Goal: Task Accomplishment & Management: Use online tool/utility

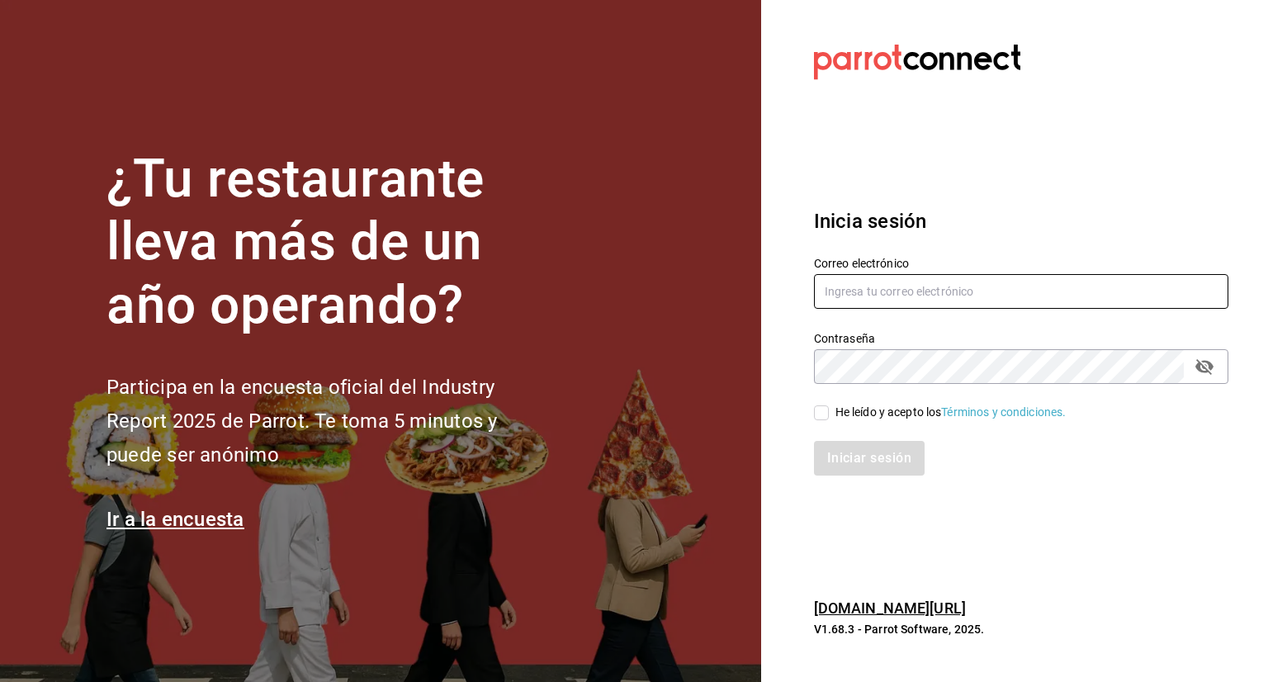
type input "[PERSON_NAME][EMAIL_ADDRESS][PERSON_NAME][DOMAIN_NAME]"
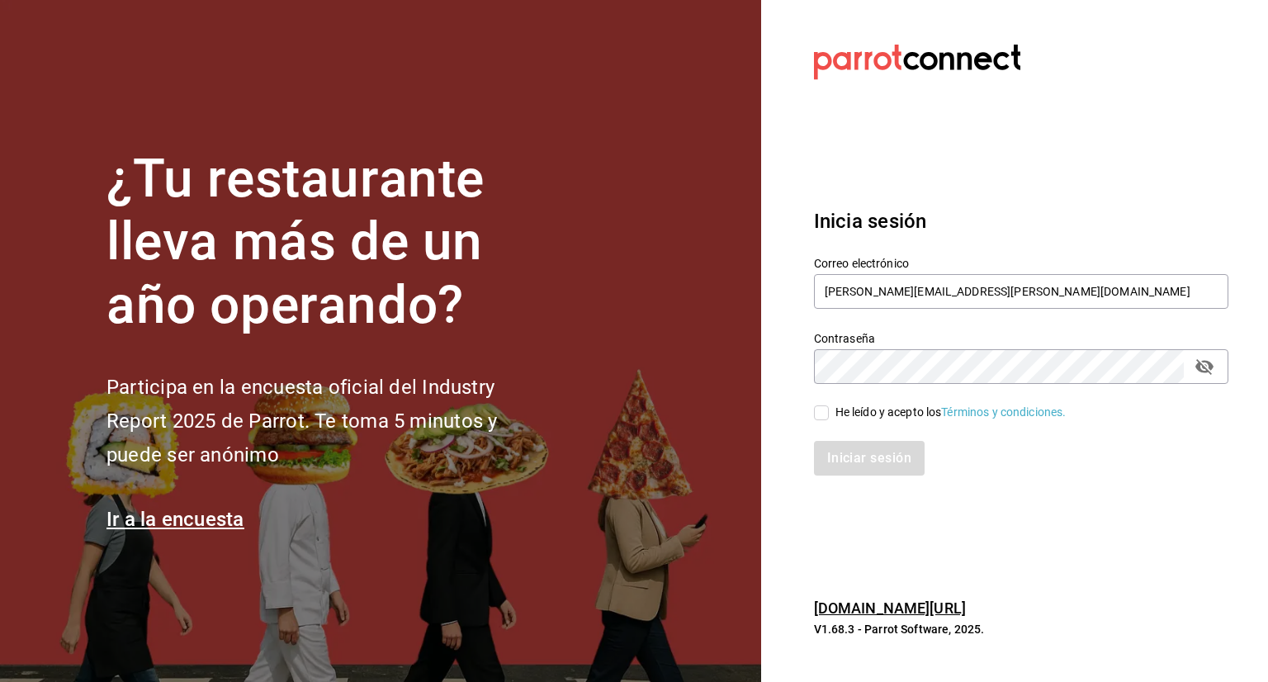
click at [824, 410] on input "He leído y acepto los Términos y condiciones." at bounding box center [821, 412] width 15 height 15
checkbox input "true"
click at [840, 450] on button "Iniciar sesión" at bounding box center [870, 458] width 112 height 35
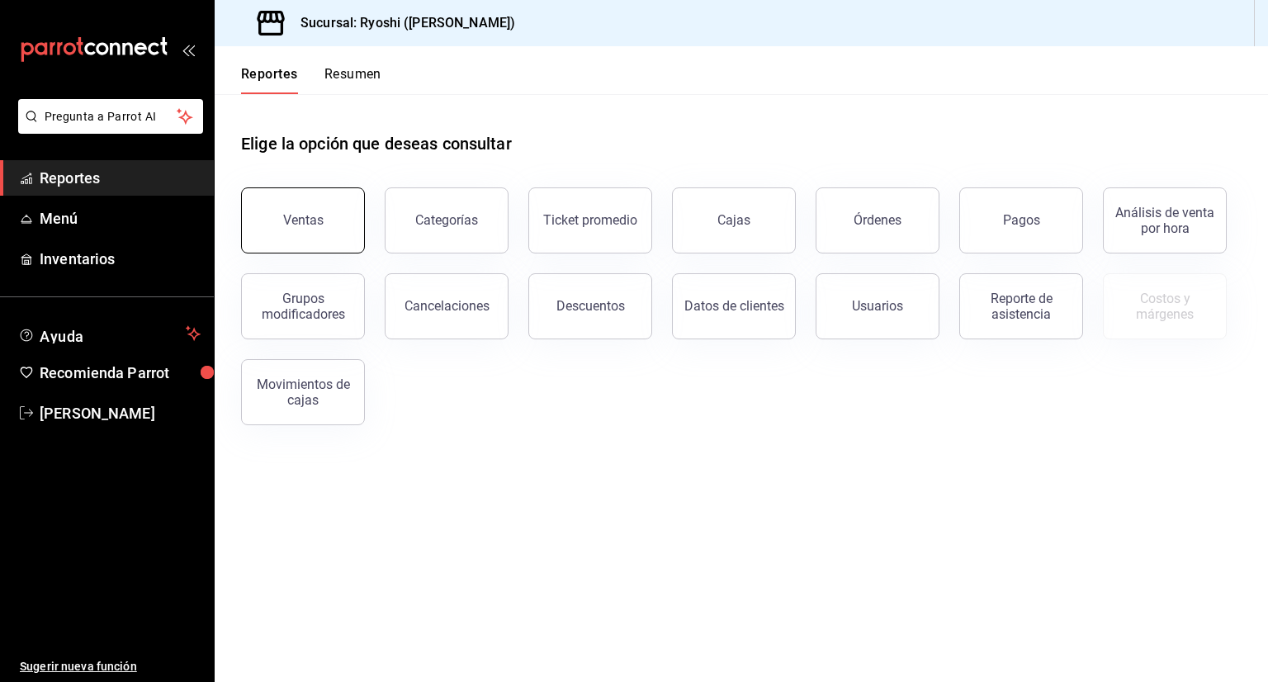
click at [299, 216] on div "Ventas" at bounding box center [303, 220] width 40 height 16
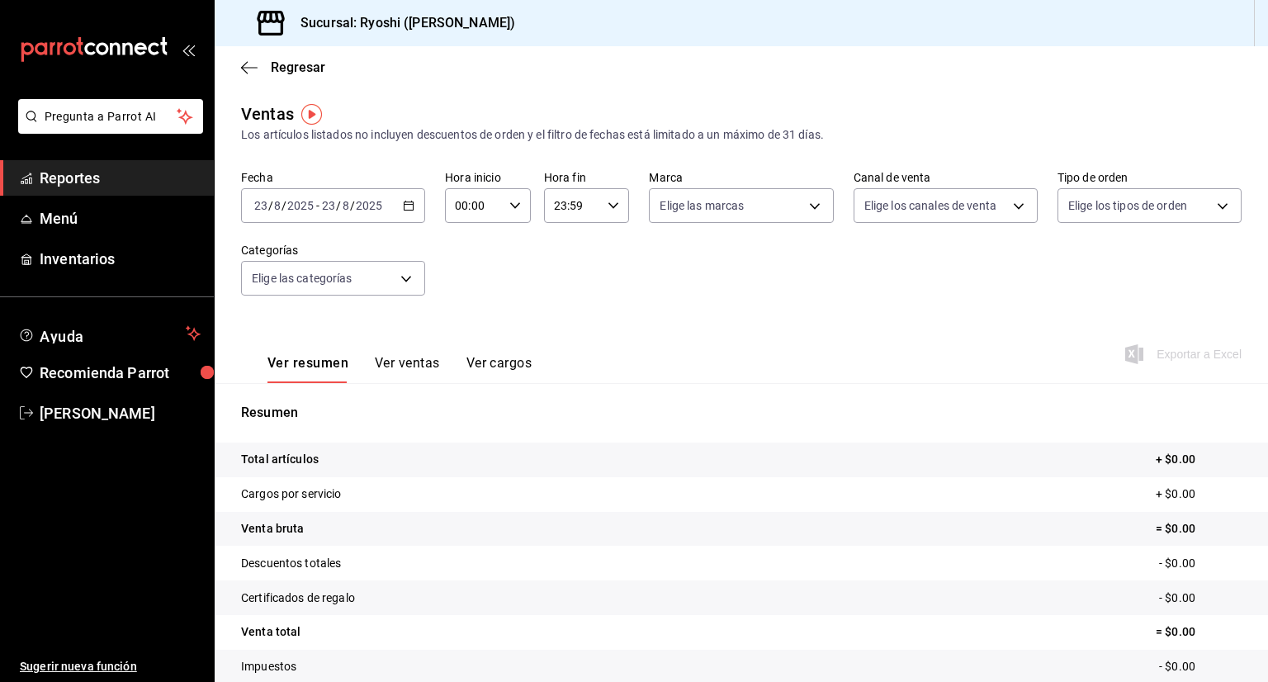
click at [398, 208] on div "[DATE] [DATE] - [DATE] [DATE]" at bounding box center [333, 205] width 184 height 35
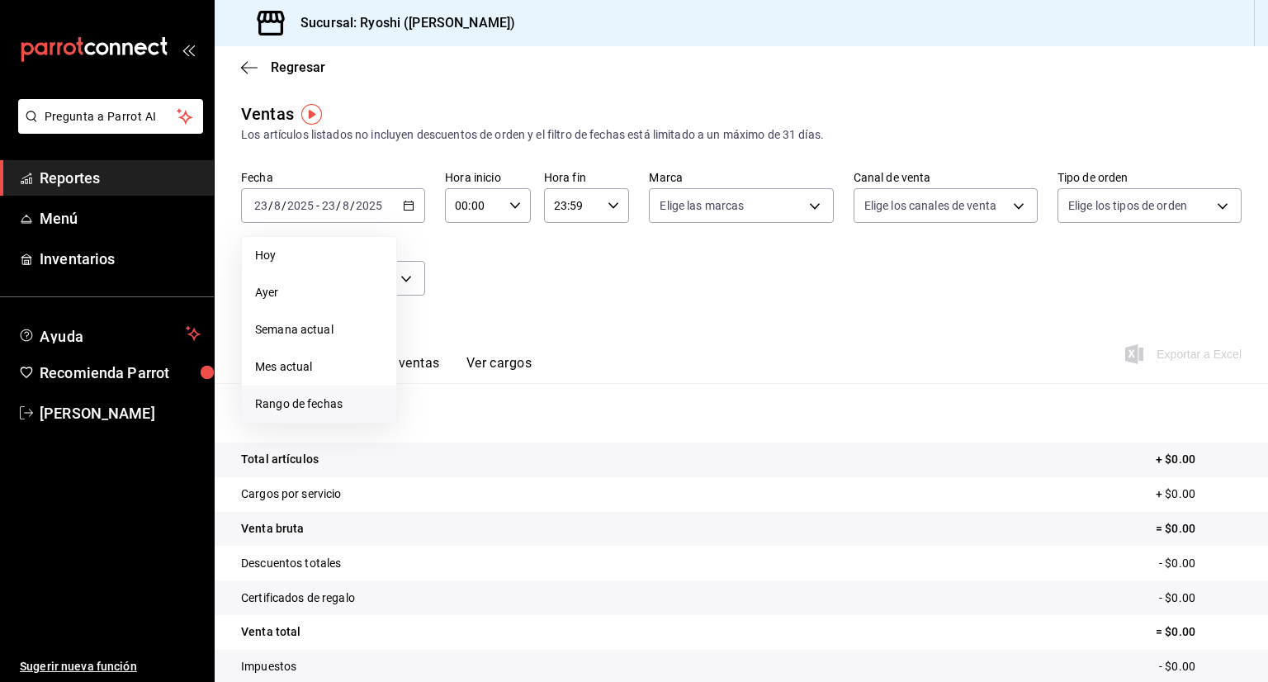
click at [297, 404] on span "Rango de fechas" at bounding box center [319, 403] width 128 height 17
click at [435, 420] on abbr "18" at bounding box center [431, 424] width 11 height 12
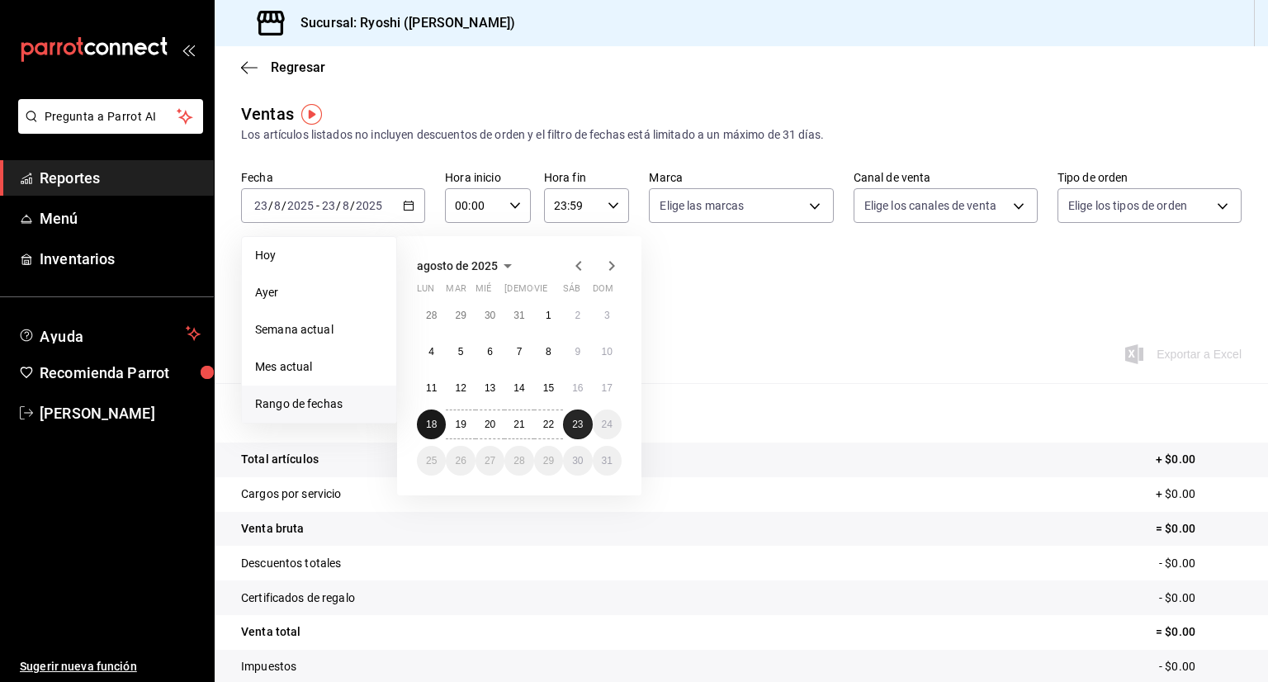
drag, startPoint x: 435, startPoint y: 420, endPoint x: 579, endPoint y: 424, distance: 143.7
click at [579, 424] on div "28 29 30 31 1 2 3 4 5 6 7 8 9 10 11 12 13 14 15 16 17 18 19 20 21 22 23 24 25 2…" at bounding box center [519, 387] width 205 height 175
click at [579, 424] on abbr "23" at bounding box center [577, 424] width 11 height 12
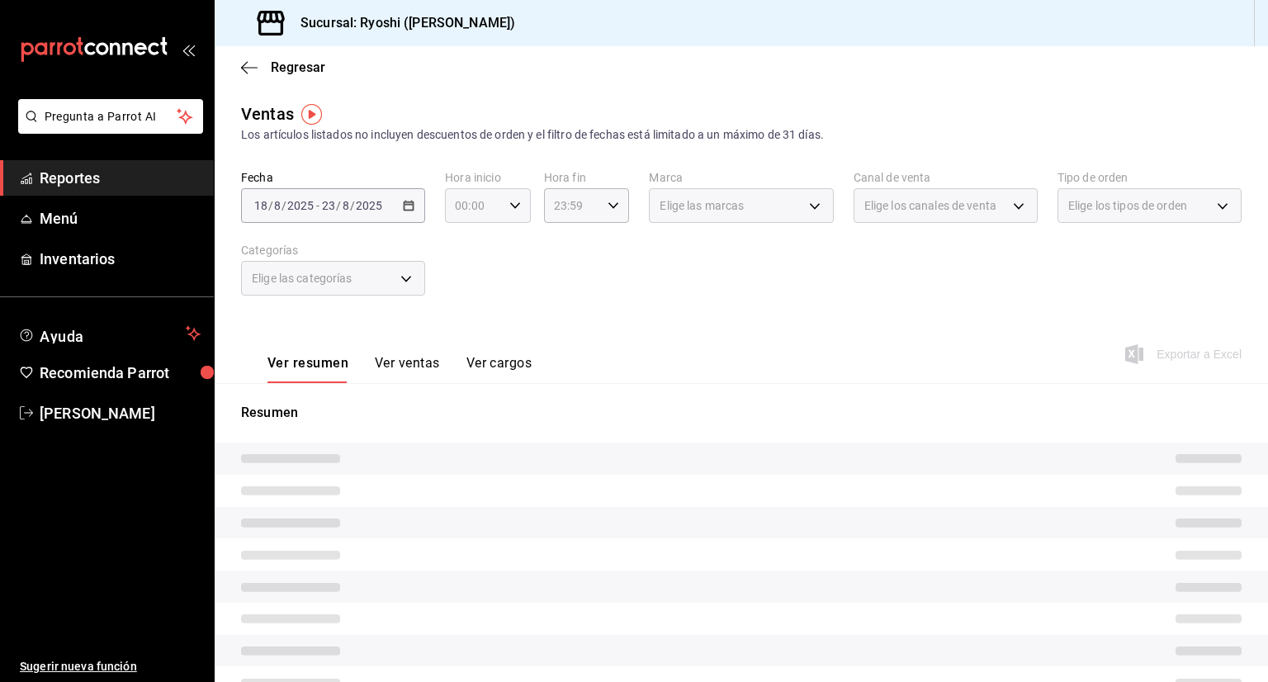
click at [509, 209] on icon "button" at bounding box center [515, 206] width 12 height 12
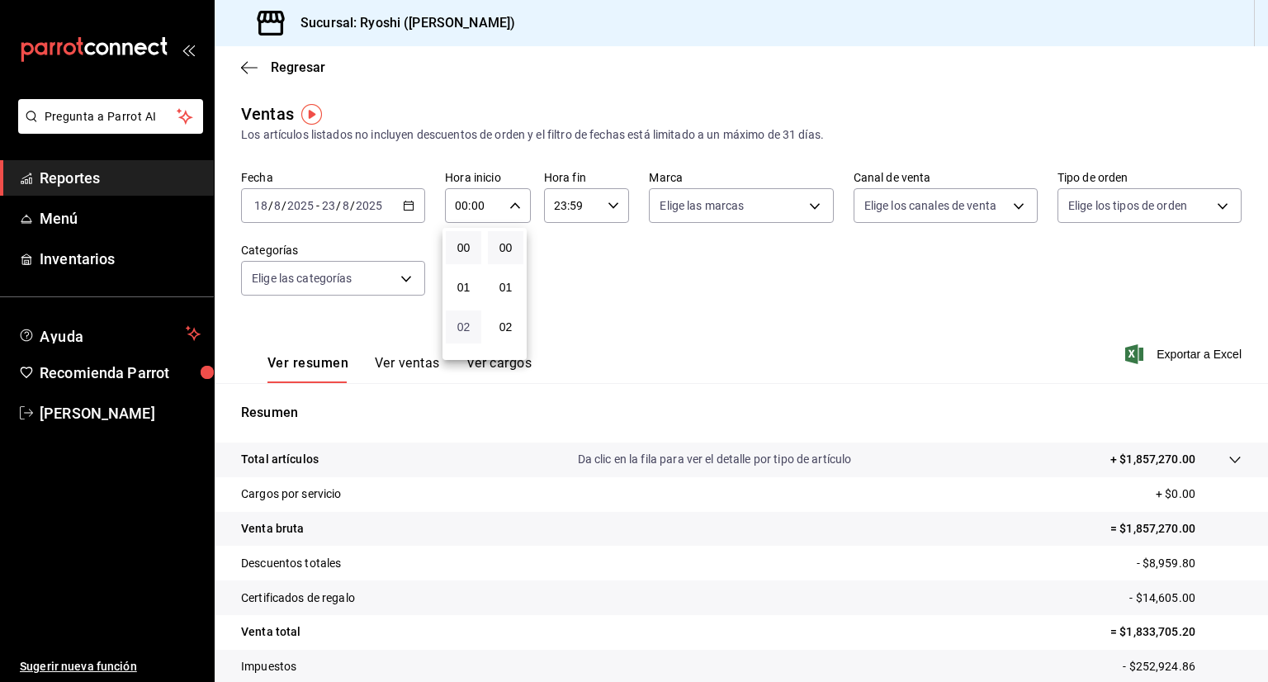
click at [468, 333] on span "02" at bounding box center [464, 326] width 16 height 13
type input "02:00"
click at [468, 330] on button "05" at bounding box center [463, 313] width 35 height 33
type input "05:00"
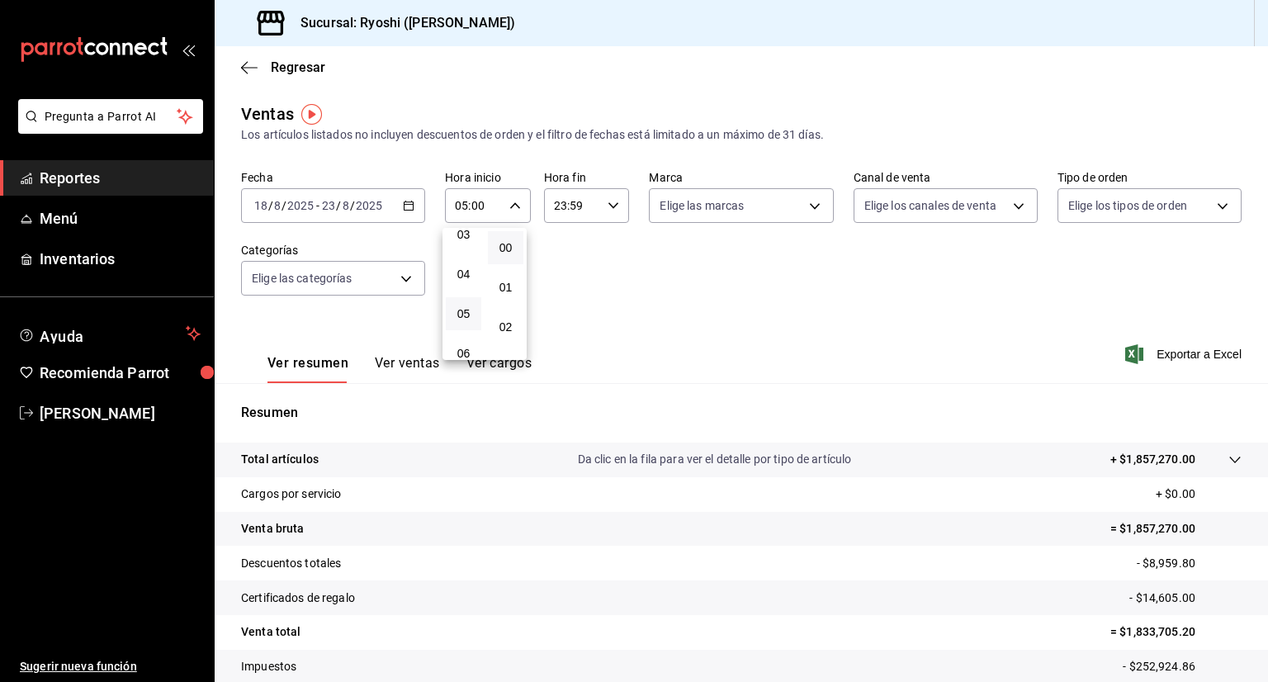
click at [601, 211] on div at bounding box center [634, 341] width 1268 height 682
click at [612, 203] on \(Stroke\) "button" at bounding box center [613, 205] width 10 height 6
click at [563, 325] on button "23" at bounding box center [560, 340] width 35 height 33
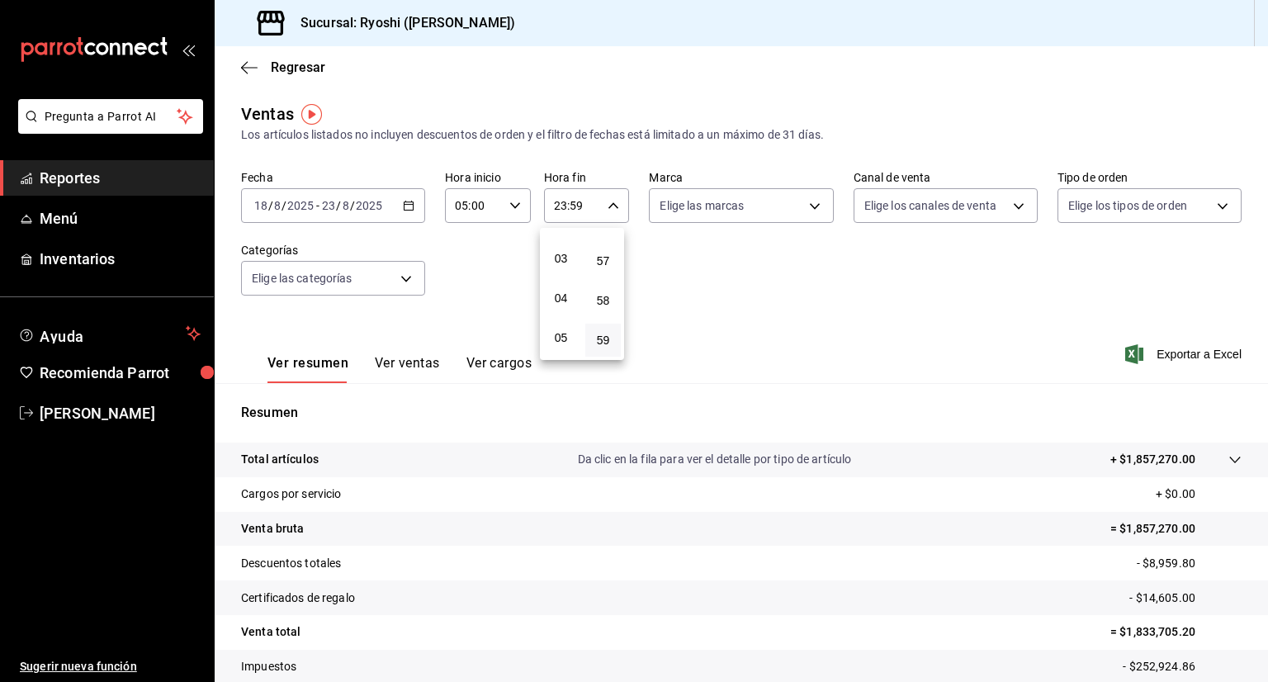
click at [563, 325] on button "05" at bounding box center [560, 337] width 35 height 33
click at [567, 338] on span "05" at bounding box center [561, 337] width 16 height 13
drag, startPoint x: 567, startPoint y: 338, endPoint x: 611, endPoint y: 253, distance: 96.3
click at [611, 253] on div "00 01 02 03 04 05 06 07 08 09 10 11 12 13 14 15 16 17 18 19 20 21 22 23 00 01 0…" at bounding box center [582, 294] width 84 height 132
click at [611, 253] on button "57" at bounding box center [602, 260] width 35 height 33
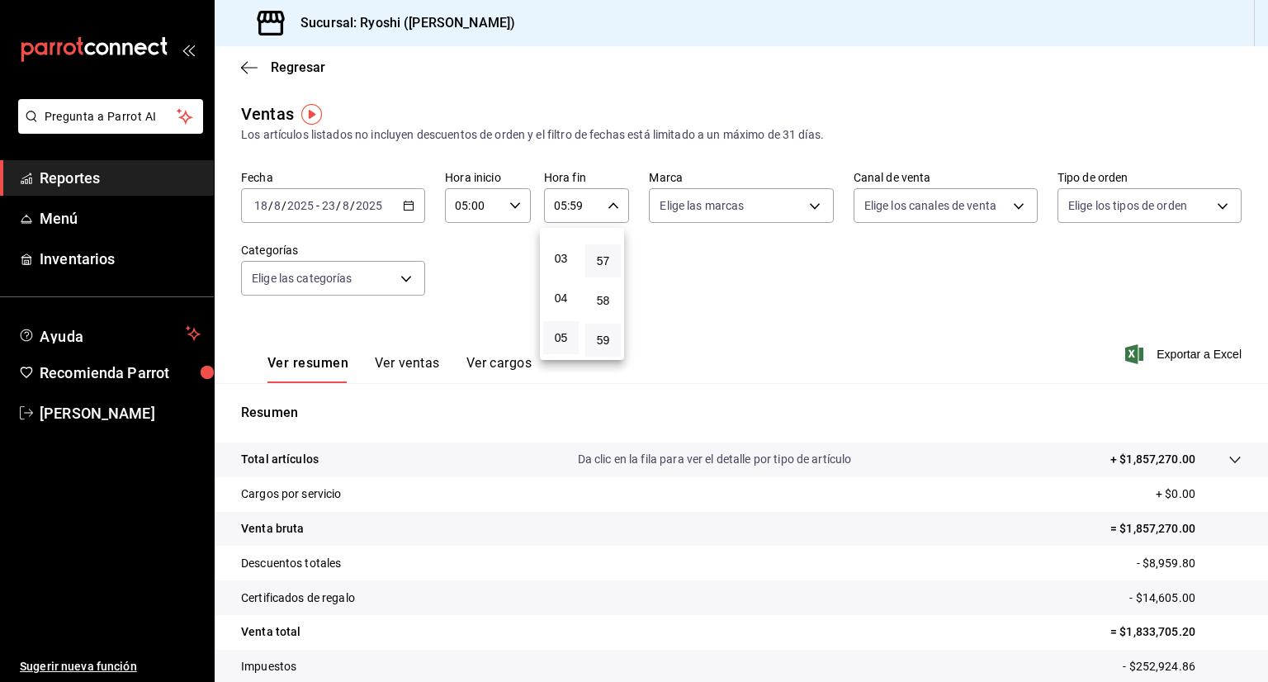
type input "05:57"
click at [594, 291] on button "58" at bounding box center [602, 300] width 35 height 33
type input "05:58"
click at [604, 254] on span "57" at bounding box center [603, 260] width 16 height 13
click at [604, 252] on span "00" at bounding box center [603, 247] width 16 height 13
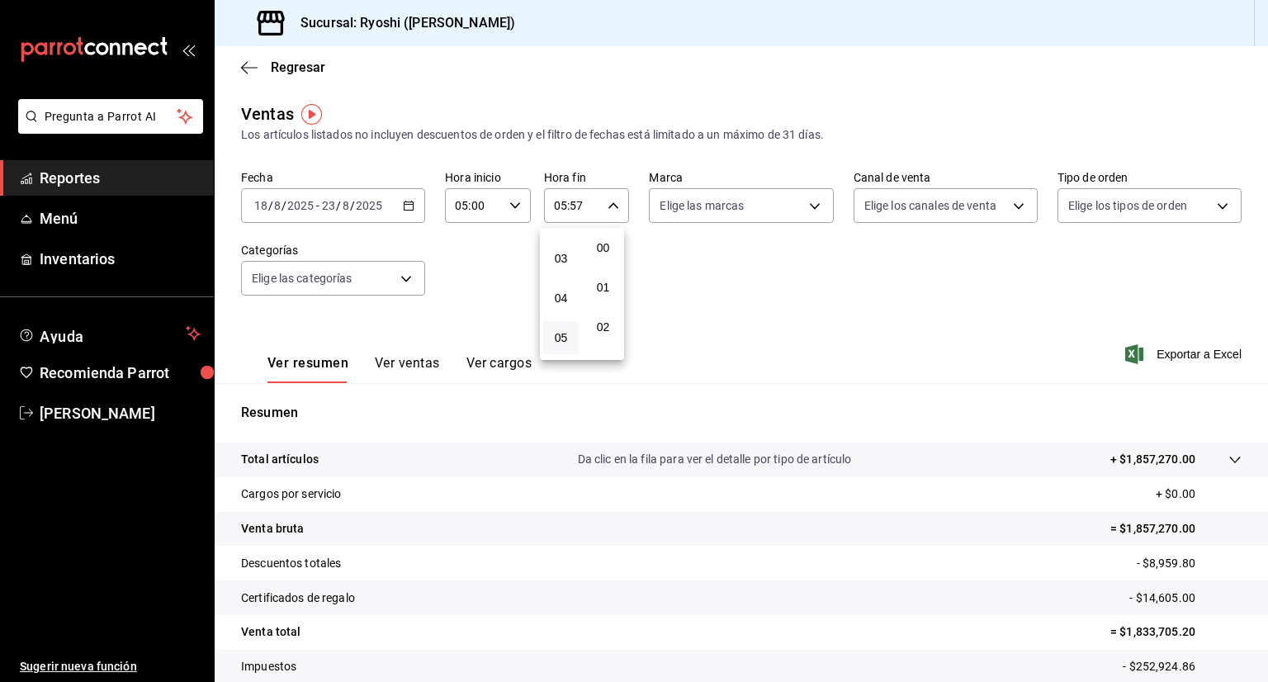
type input "05:00"
click at [800, 212] on div at bounding box center [634, 341] width 1268 height 682
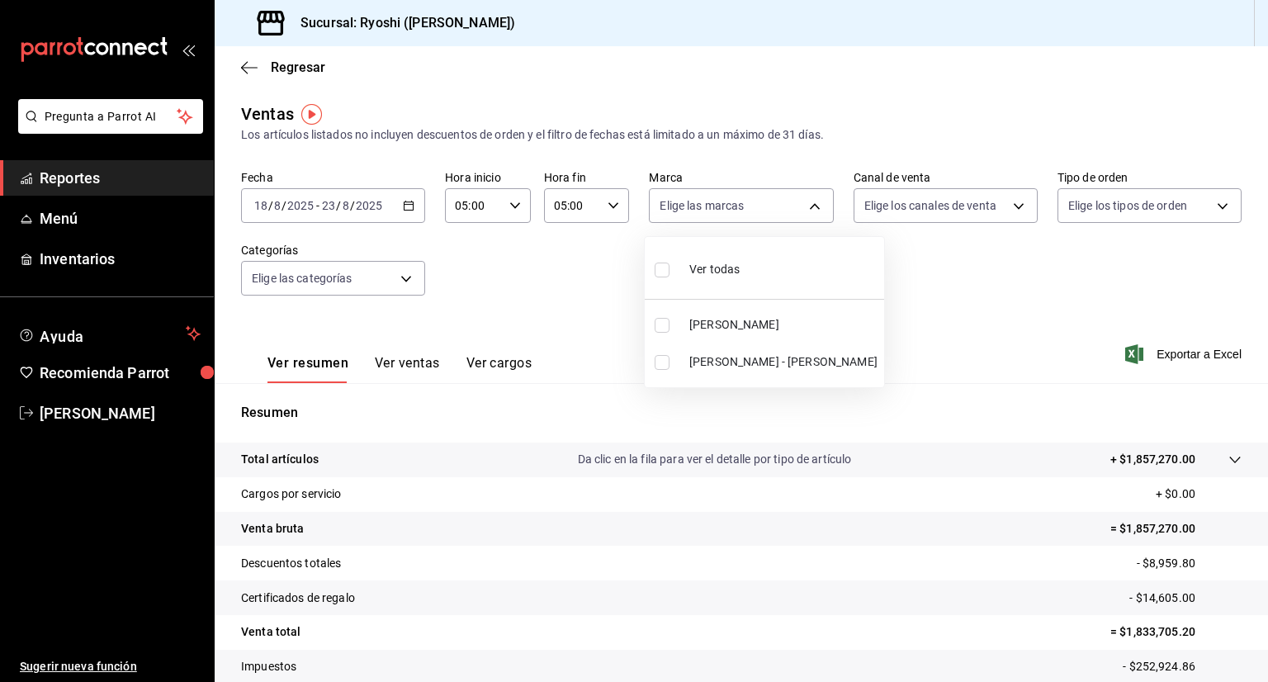
click at [800, 212] on body "Pregunta a Parrot AI Reportes Menú Inventarios Ayuda Recomienda Parrot [PERSON_…" at bounding box center [634, 341] width 1268 height 682
click at [665, 271] on input "checkbox" at bounding box center [662, 269] width 15 height 15
checkbox input "true"
type input "d1ab8890-ddc3-4d94-b14c-d24ccf3ac2d8,70935bef-f50e-476e-afc6-1ed0b0096d1e"
checkbox input "true"
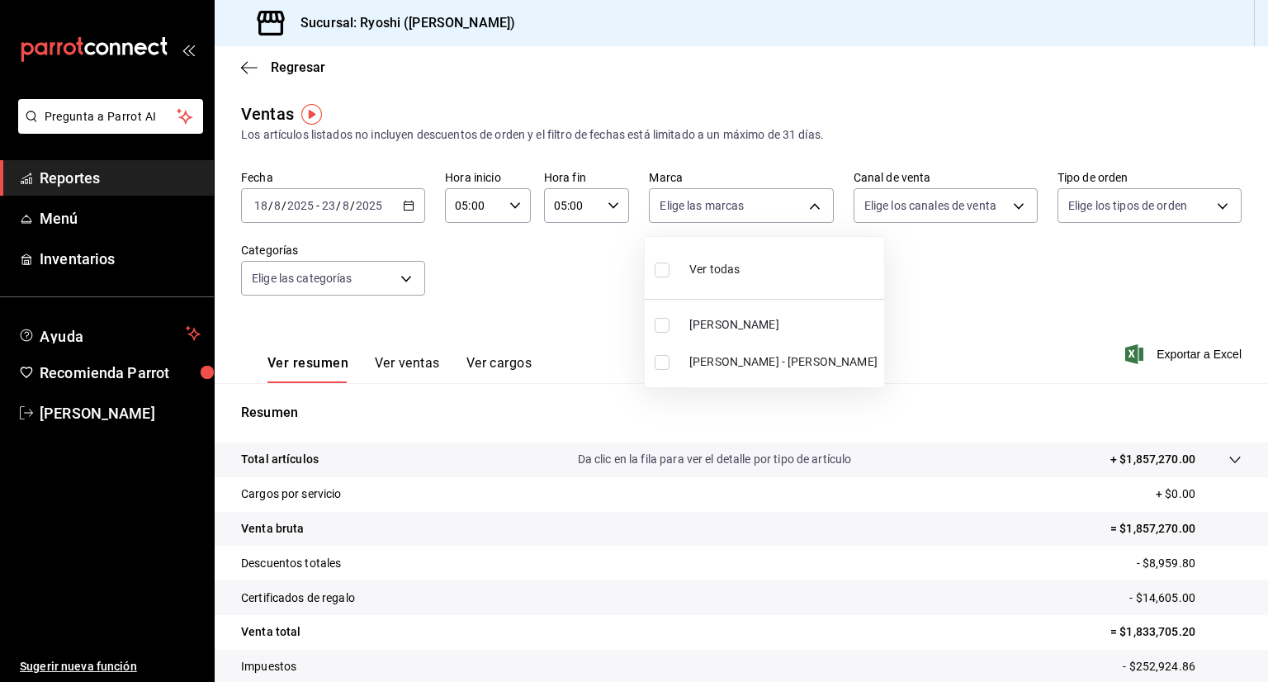
checkbox input "true"
click at [1009, 202] on div at bounding box center [634, 341] width 1268 height 682
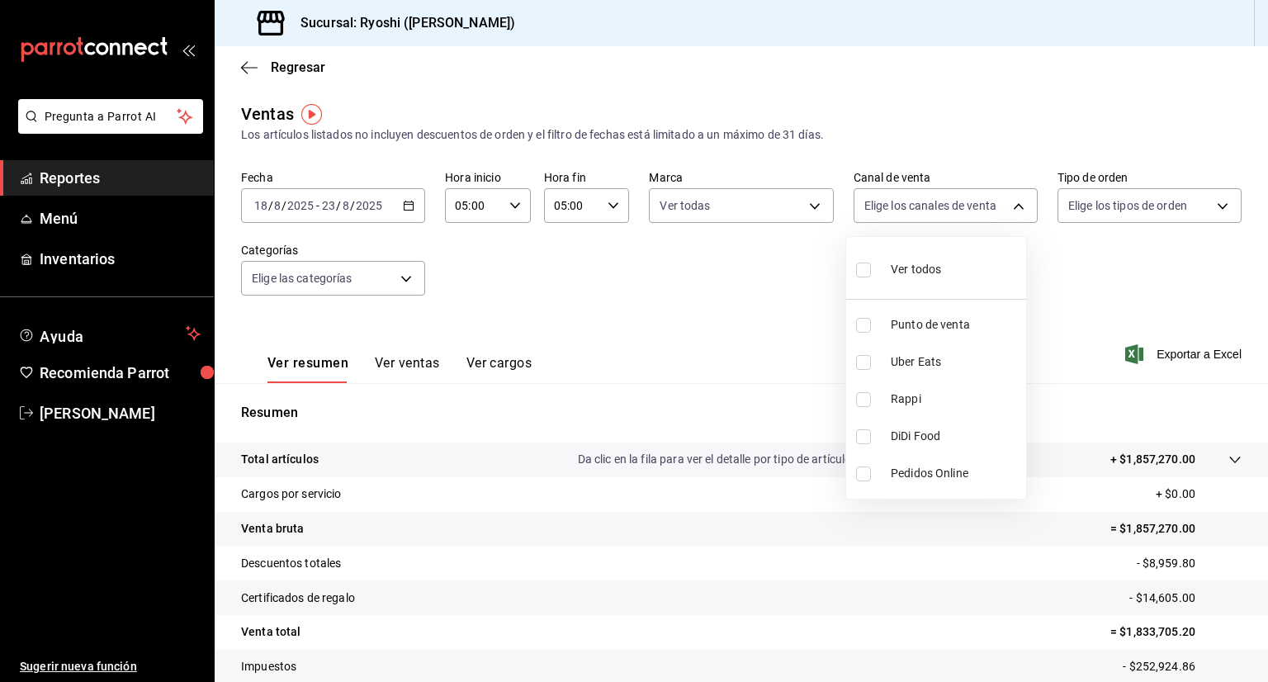
click at [1009, 202] on body "Pregunta a Parrot AI Reportes Menú Inventarios Ayuda Recomienda Parrot [PERSON_…" at bounding box center [634, 341] width 1268 height 682
click at [881, 271] on div "Ver todos" at bounding box center [898, 267] width 85 height 35
type input "PARROT,UBER_EATS,RAPPI,DIDI_FOOD,ONLINE"
checkbox input "true"
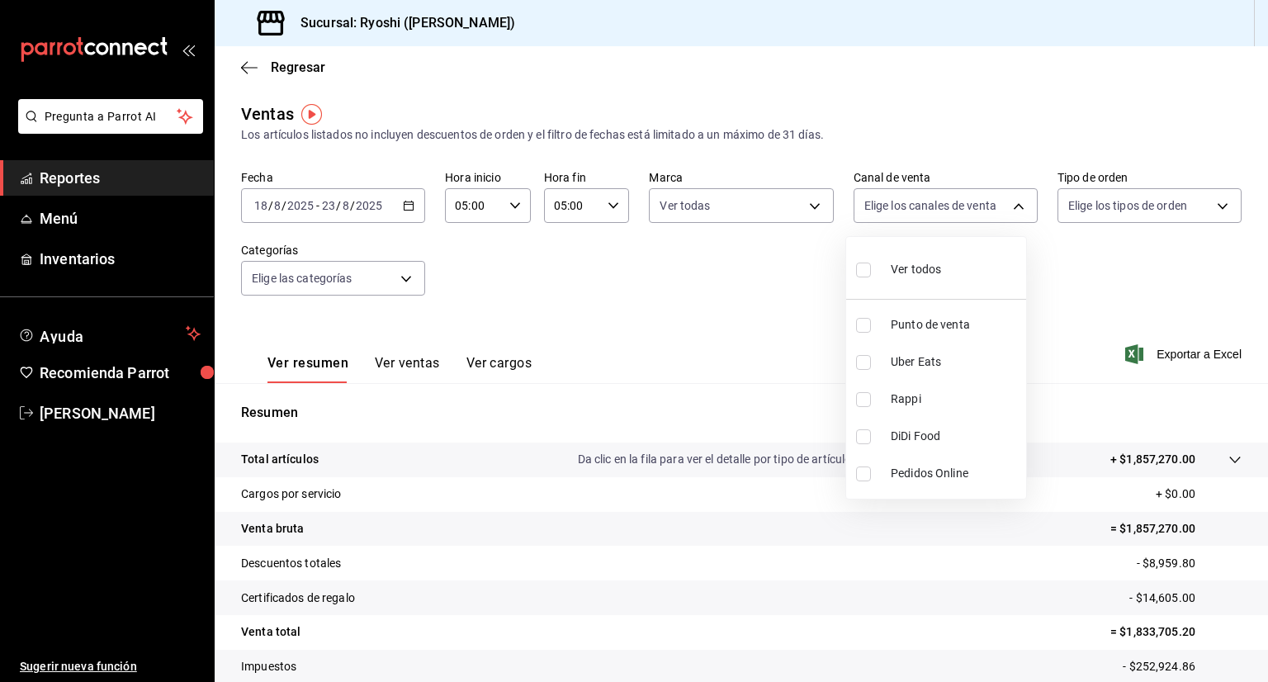
checkbox input "true"
click at [1013, 203] on div at bounding box center [634, 341] width 1268 height 682
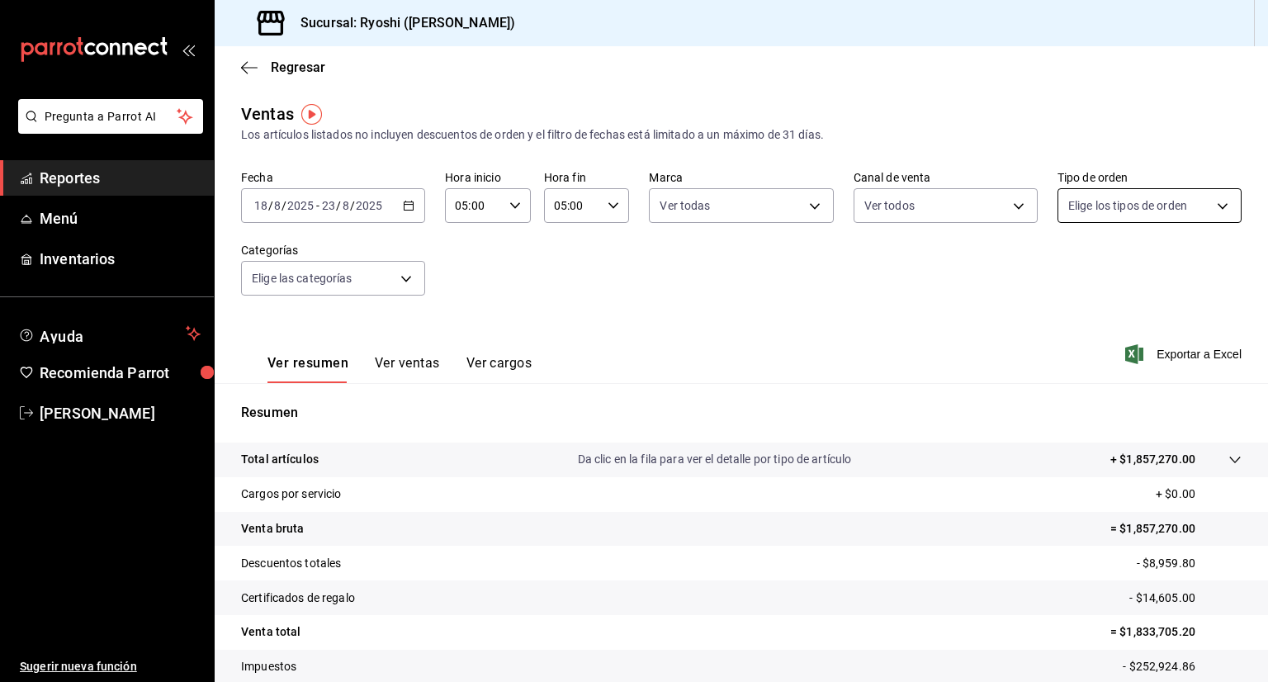
click at [1222, 204] on body "Pregunta a Parrot AI Reportes Menú Inventarios Ayuda Recomienda Parrot [PERSON_…" at bounding box center [634, 341] width 1268 height 682
click at [1124, 265] on span "Ver todos" at bounding box center [1118, 269] width 50 height 17
type input "ca4200b4-5e9d-4322-8651-be0491a2d9e7,c45ad00e-cc5b-4214-b3ac-e7019355dedd,EXTER…"
checkbox input "true"
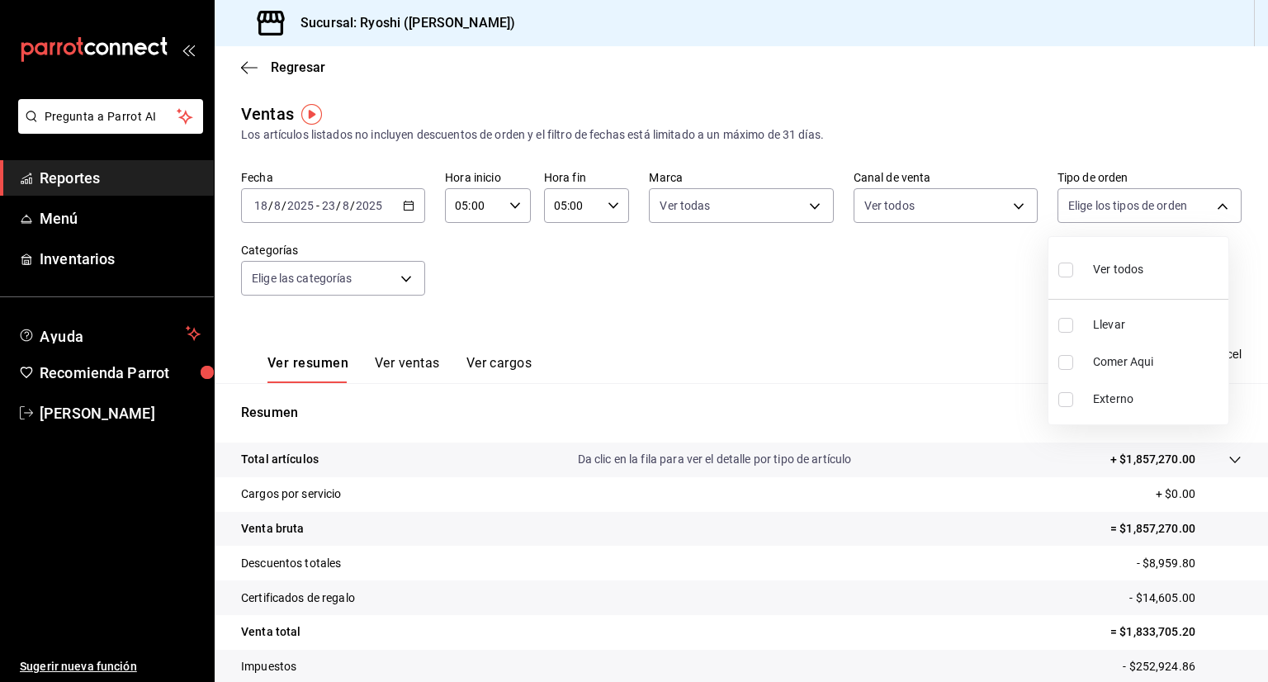
checkbox input "true"
click at [1129, 277] on span "Ver todos" at bounding box center [1118, 269] width 50 height 17
checkbox input "false"
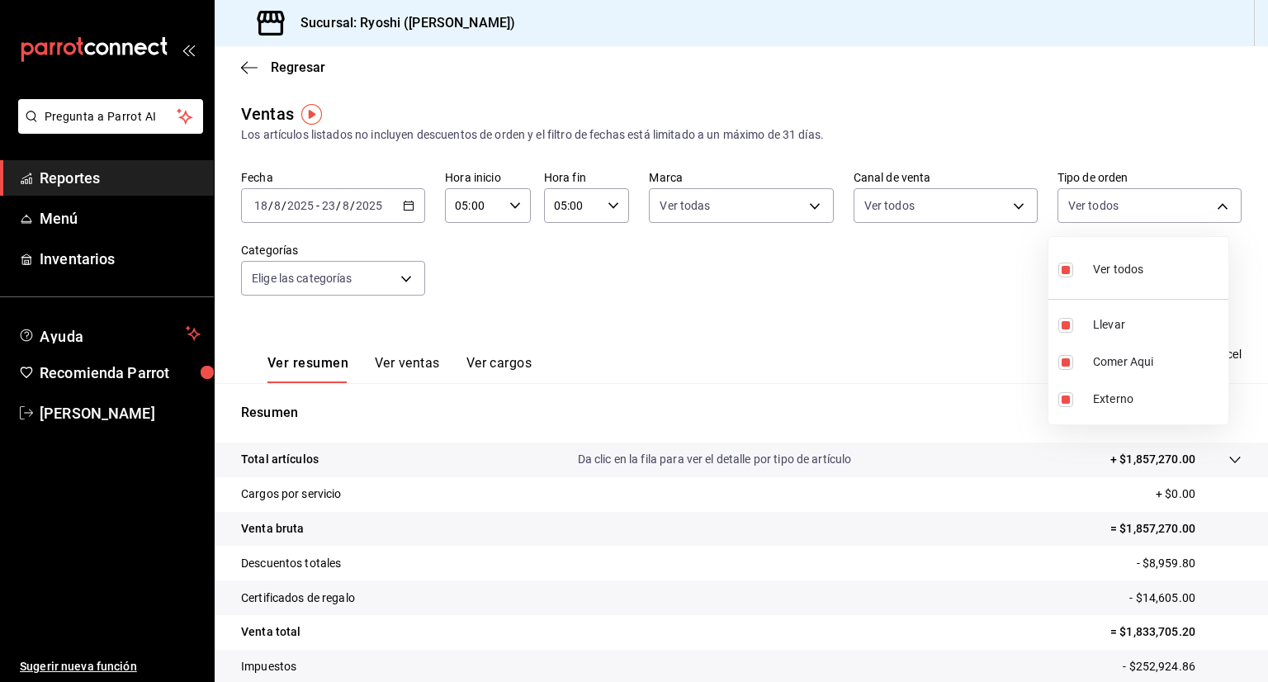
checkbox input "false"
click at [1066, 264] on input "checkbox" at bounding box center [1065, 269] width 15 height 15
checkbox input "true"
type input "ca4200b4-5e9d-4322-8651-be0491a2d9e7,c45ad00e-cc5b-4214-b3ac-e7019355dedd,EXTER…"
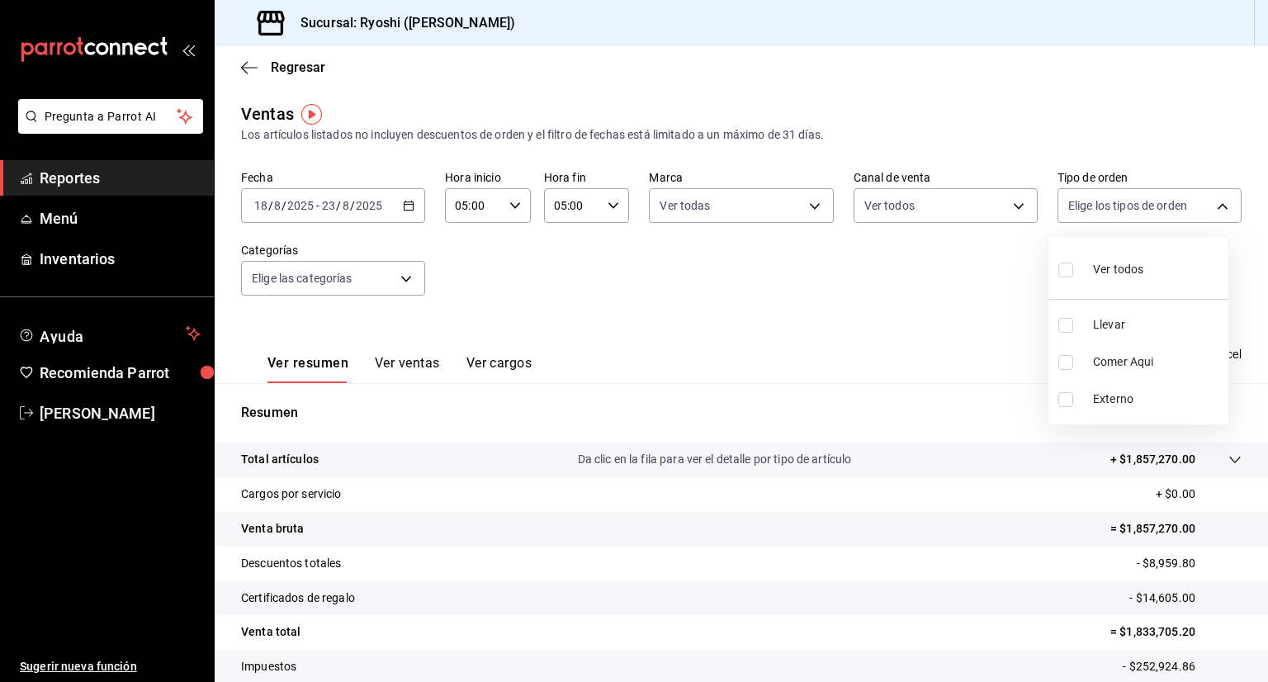
checkbox input "true"
click at [399, 277] on div at bounding box center [634, 341] width 1268 height 682
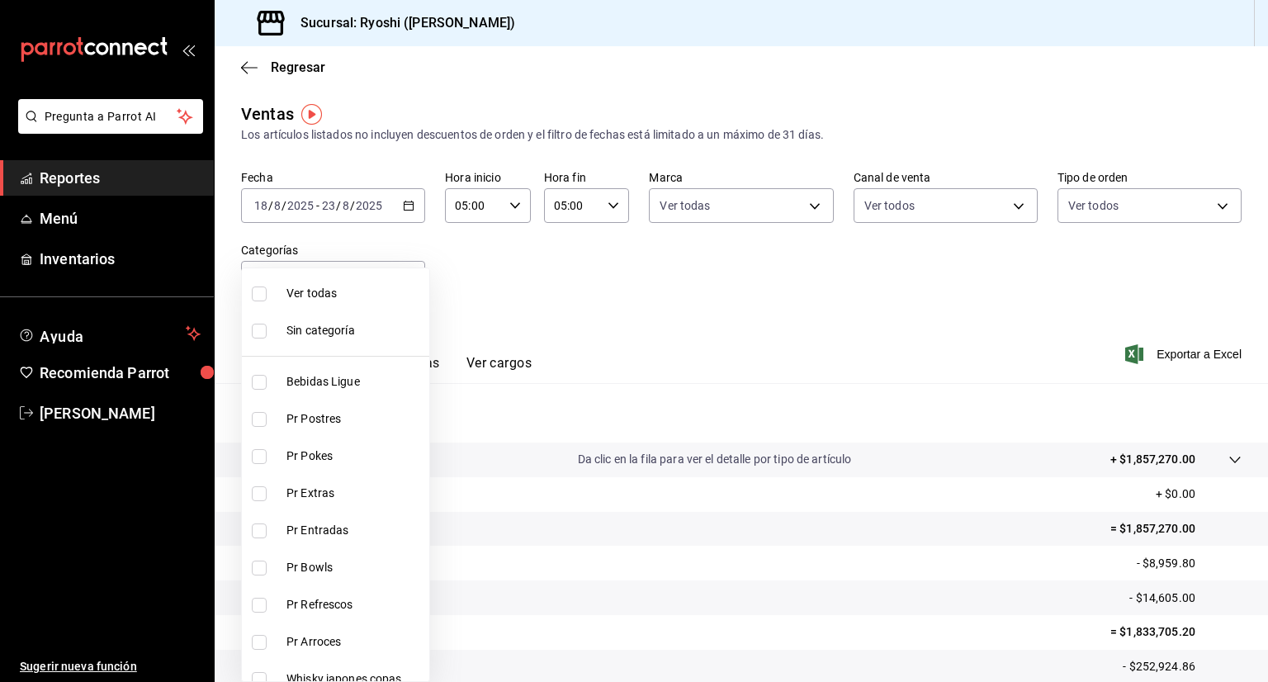
click at [399, 277] on body "Pregunta a Parrot AI Reportes Menú Inventarios Ayuda Recomienda Parrot [PERSON_…" at bounding box center [634, 341] width 1268 height 682
click at [332, 291] on span "Ver todas" at bounding box center [354, 293] width 136 height 17
type input "ad186e92-f0af-46bc-bbfd-7ffa80562c6f,3971b1f1-eb4c-4b65-a33f-e0602f1a7270,e647e…"
checkbox input "true"
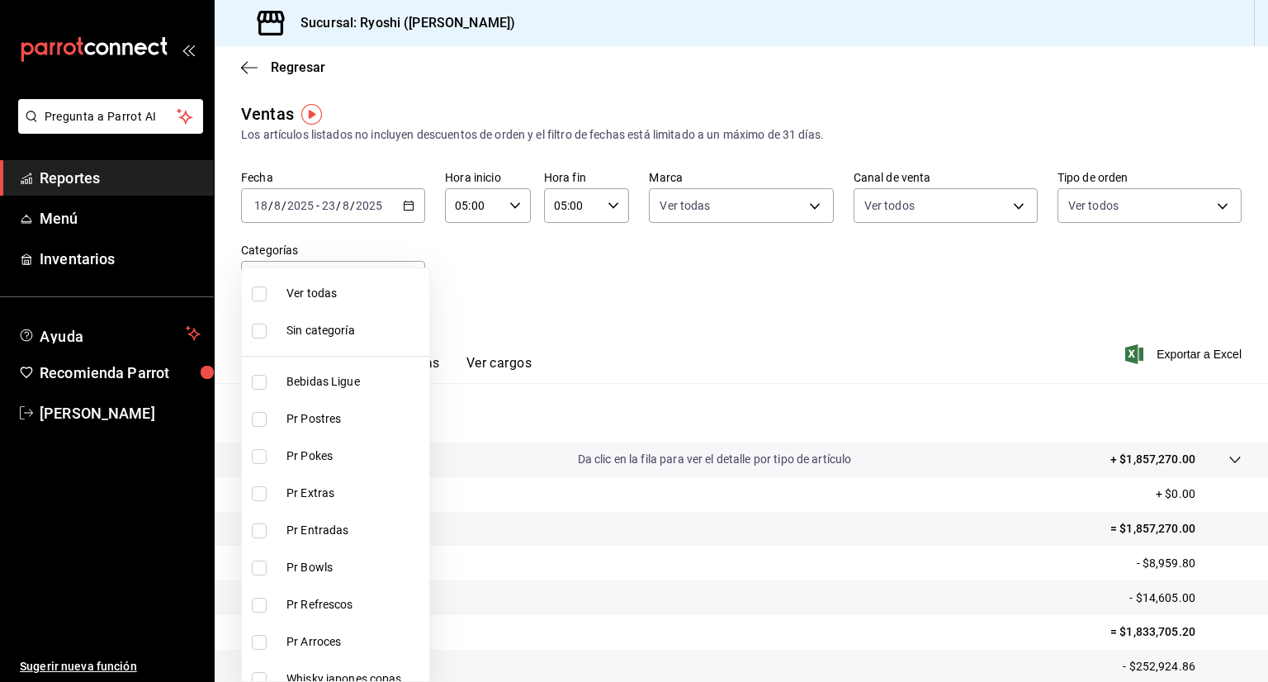
checkbox input "true"
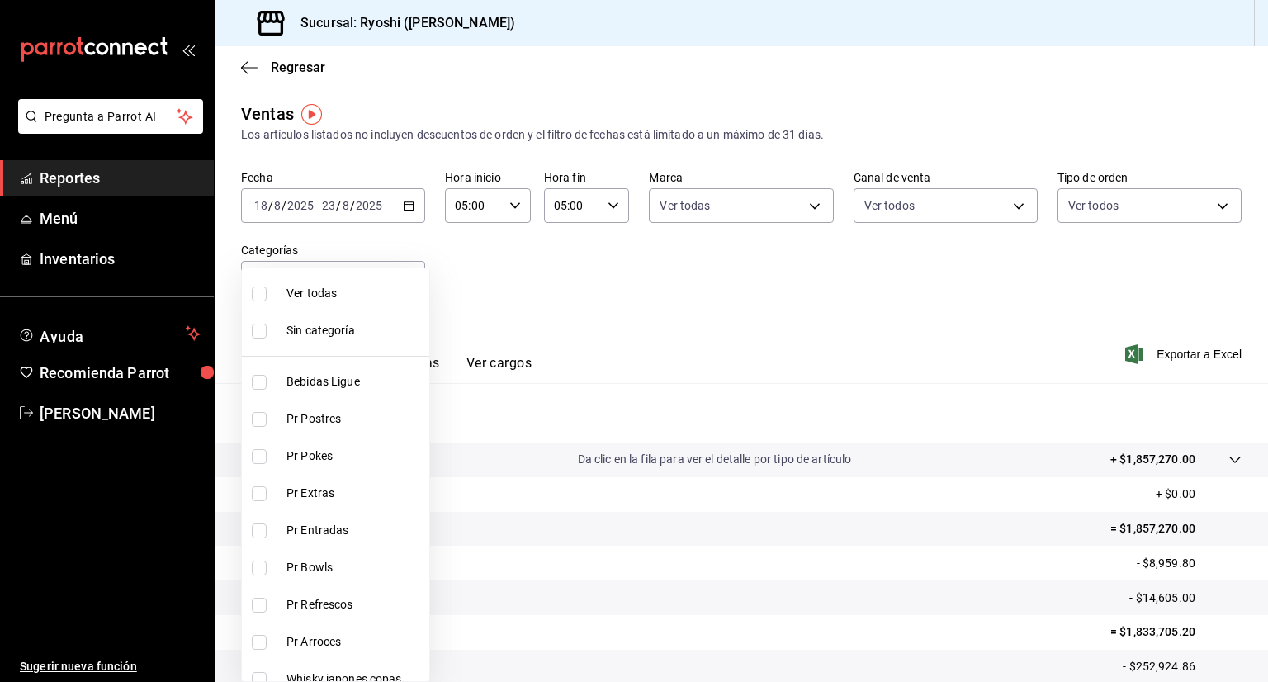
checkbox input "true"
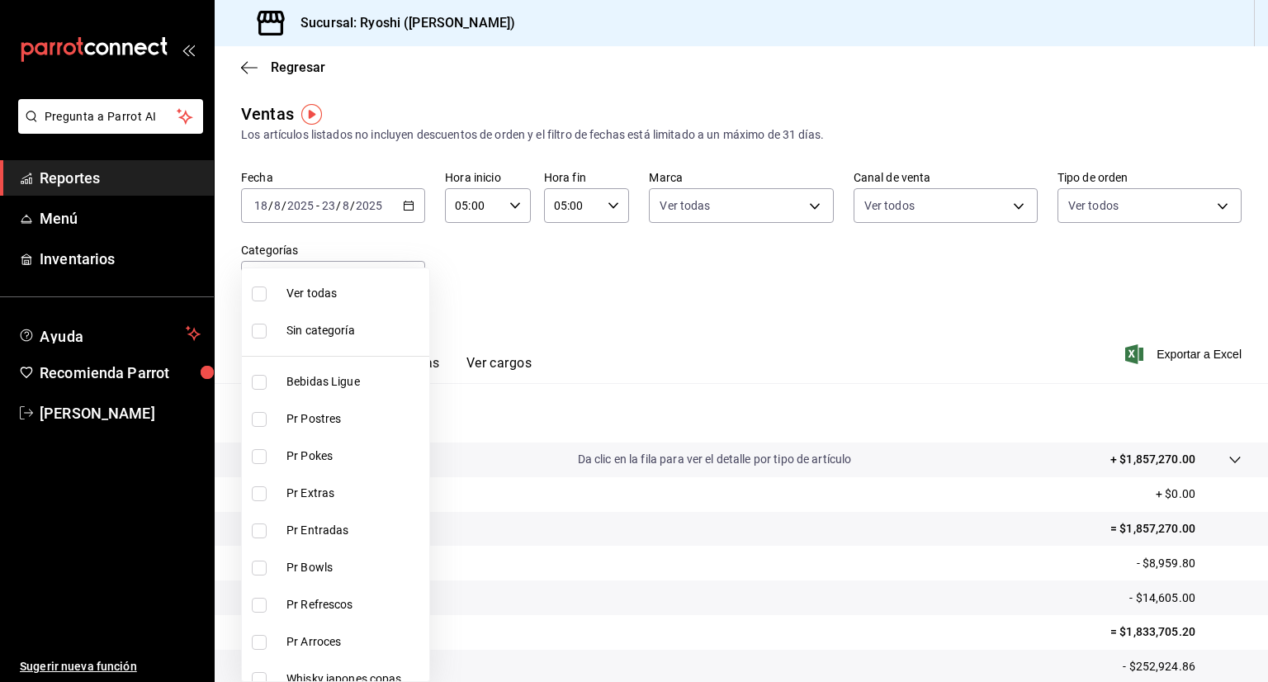
checkbox input "true"
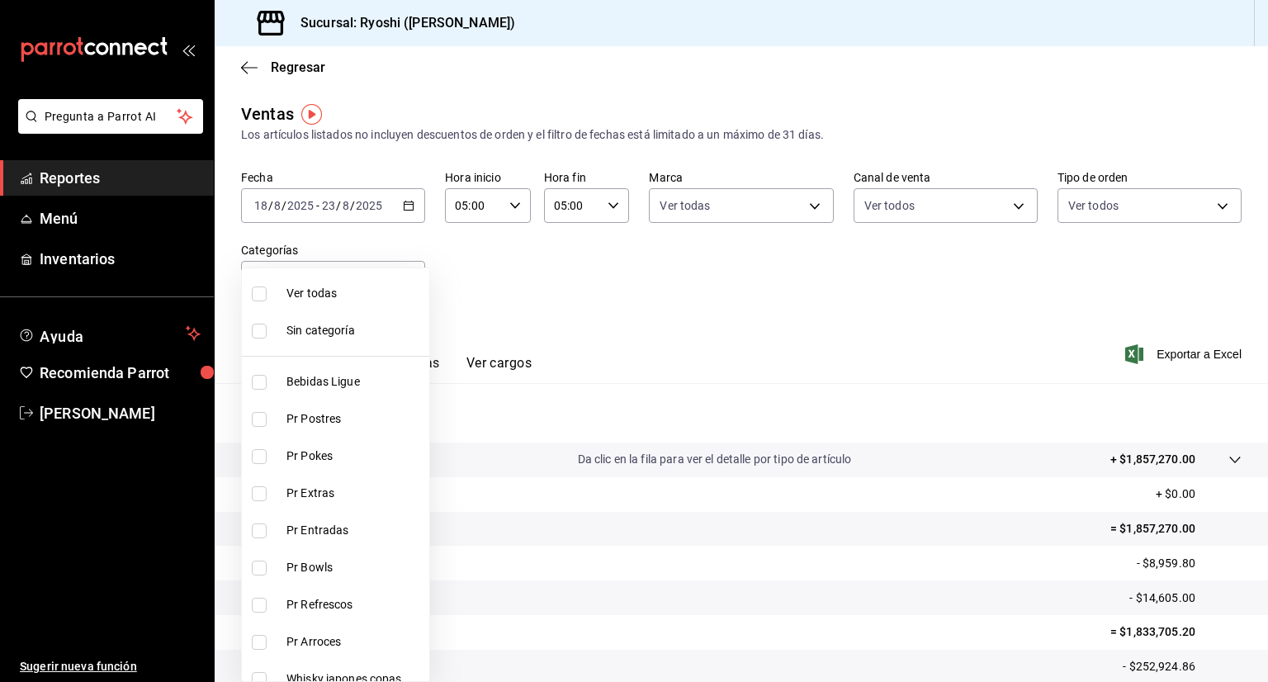
checkbox input "true"
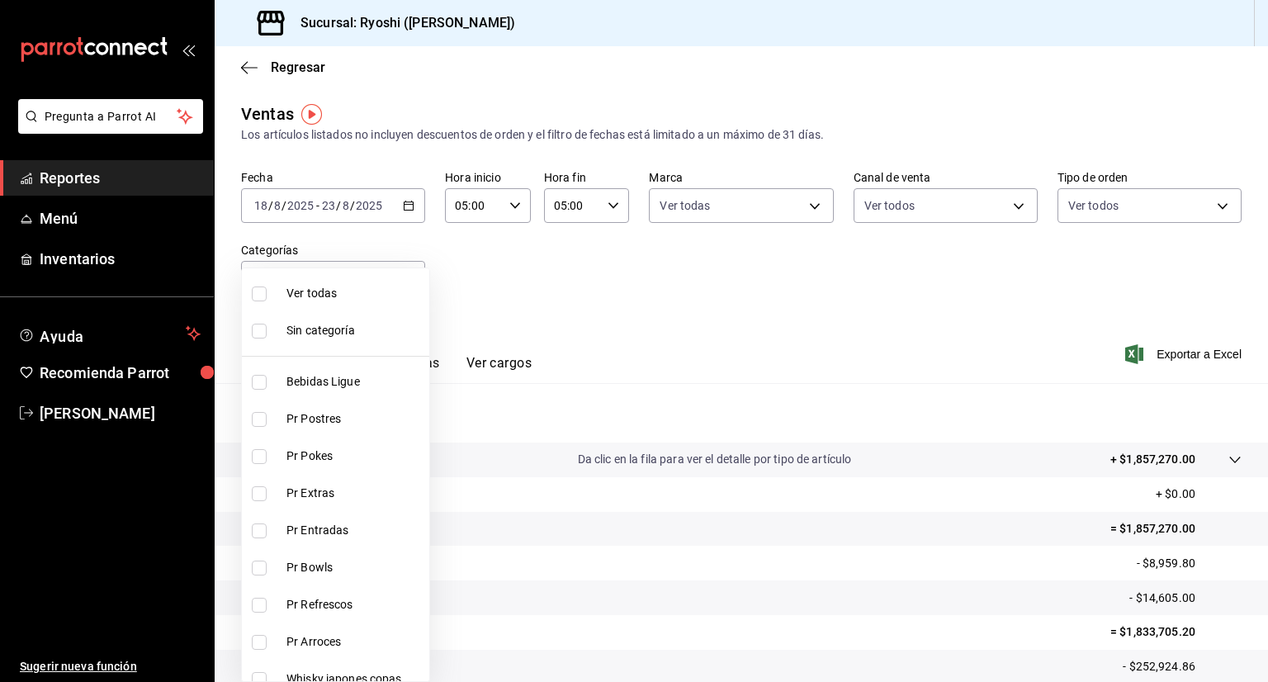
checkbox input "true"
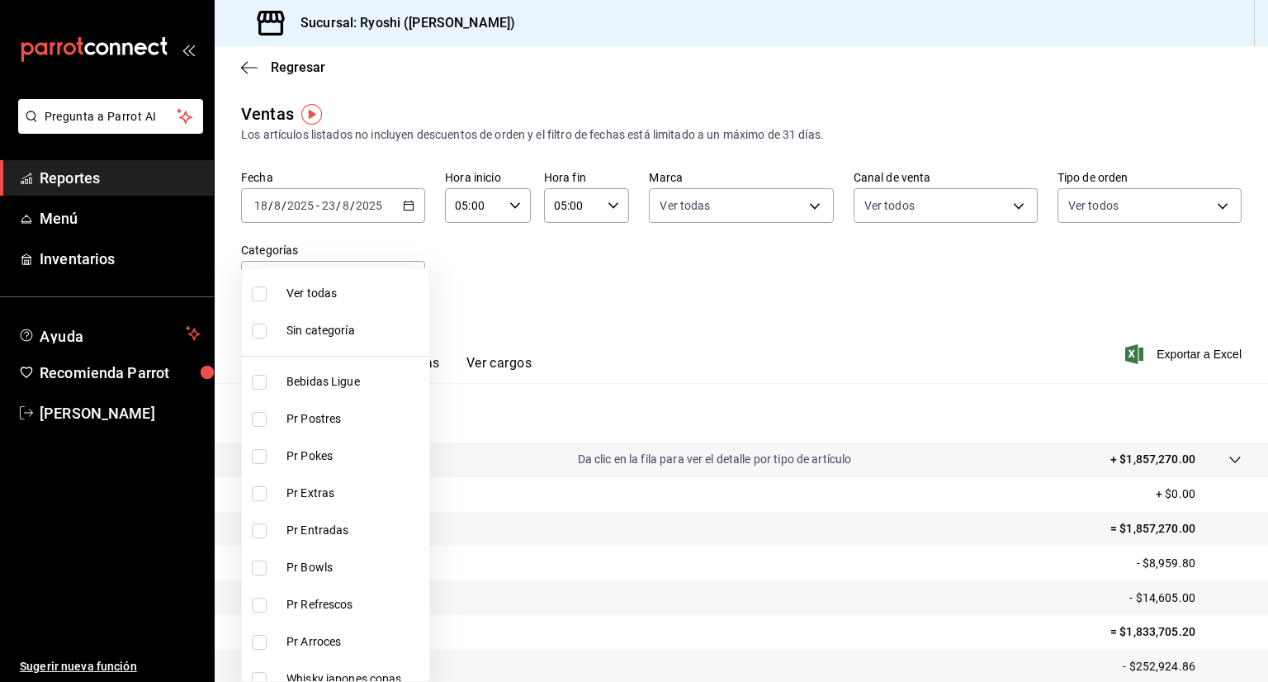
checkbox input "true"
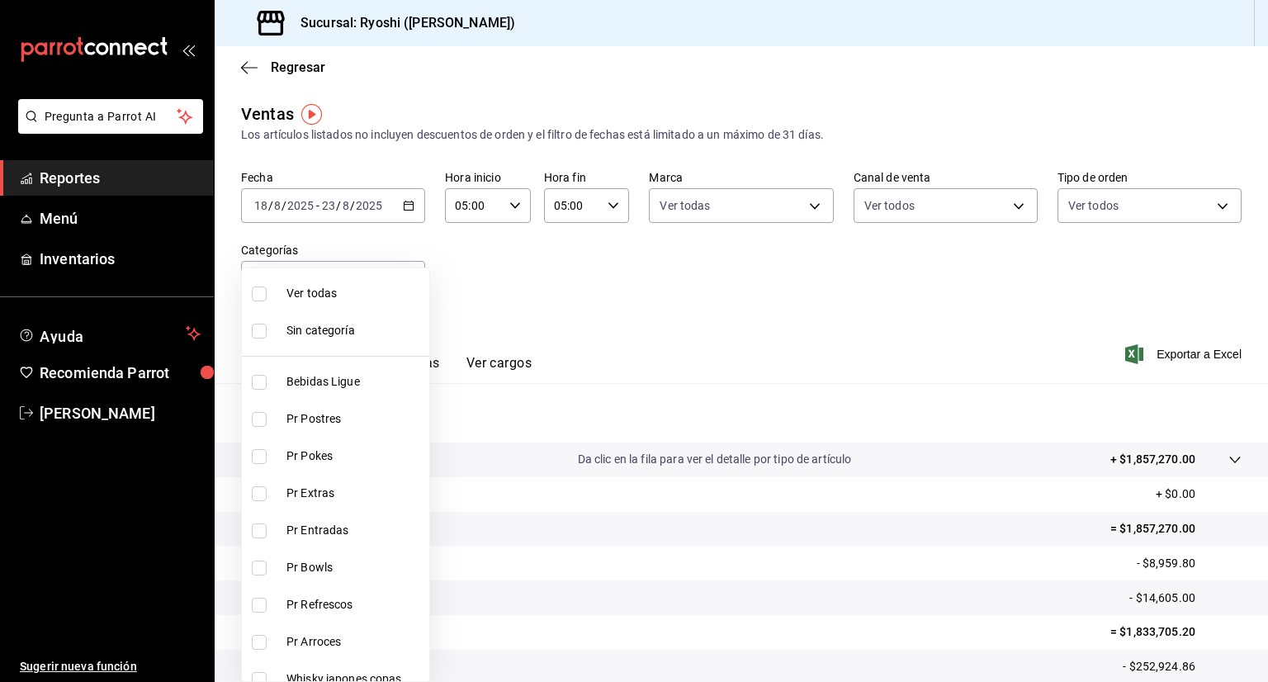
checkbox input "true"
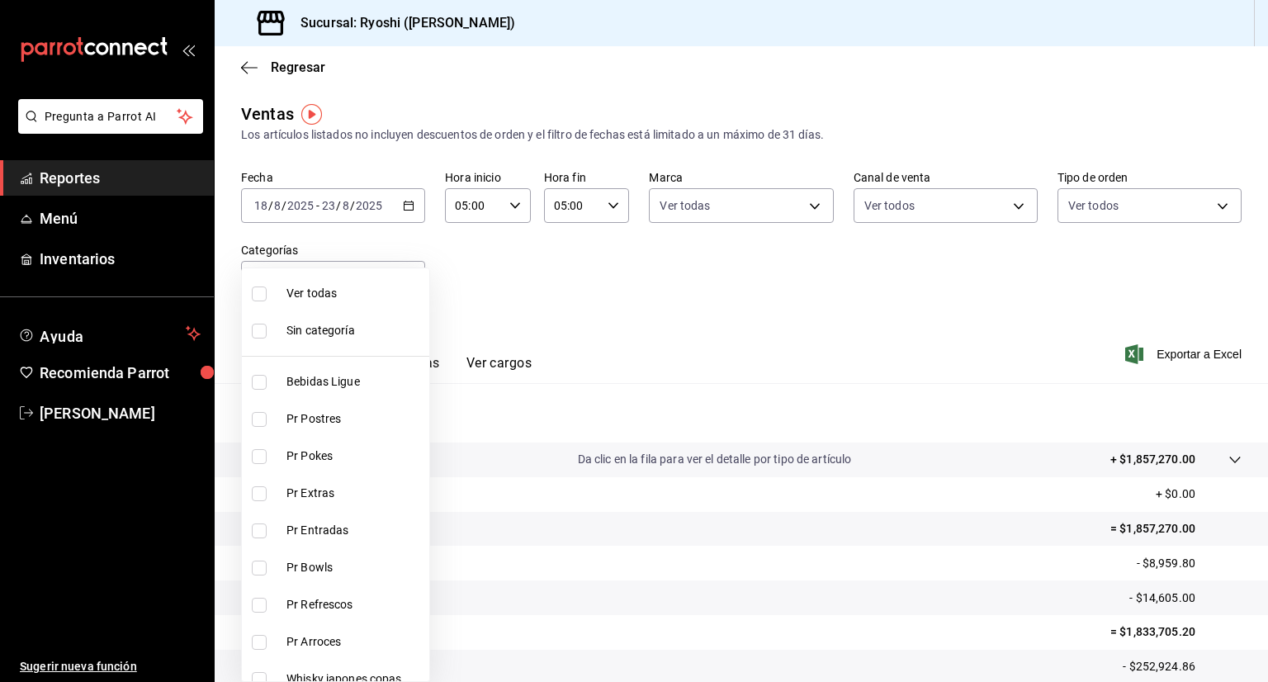
checkbox input "true"
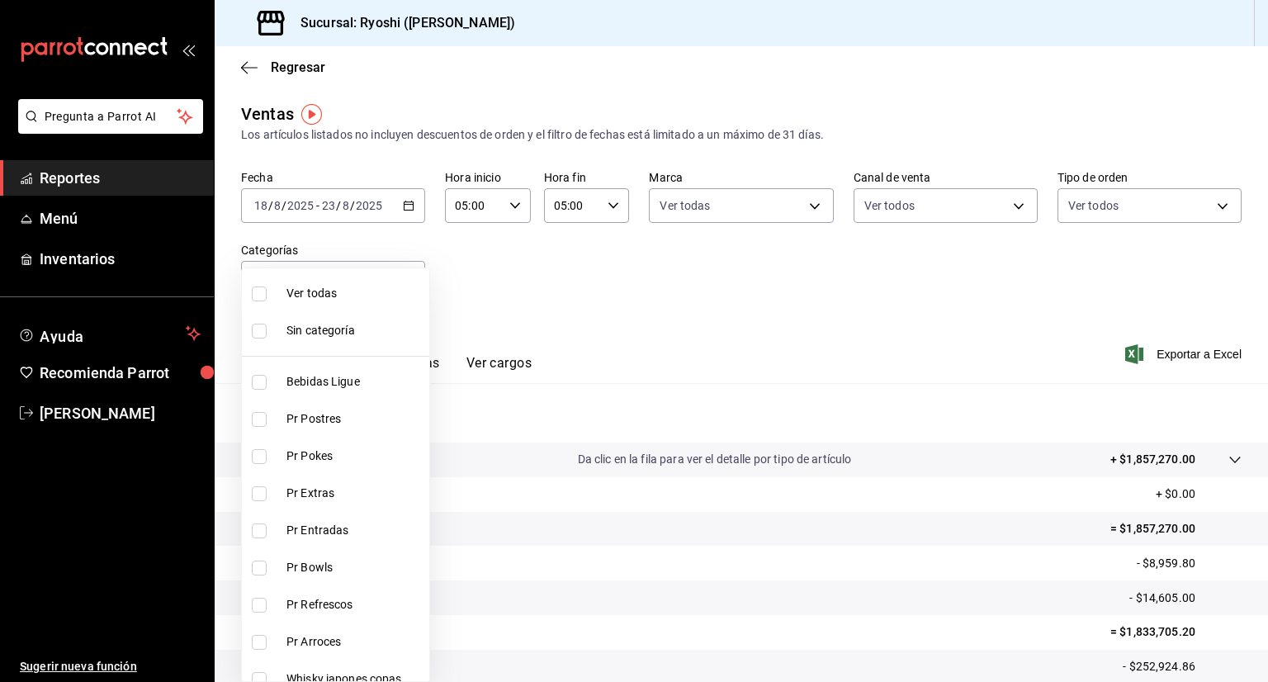
checkbox input "true"
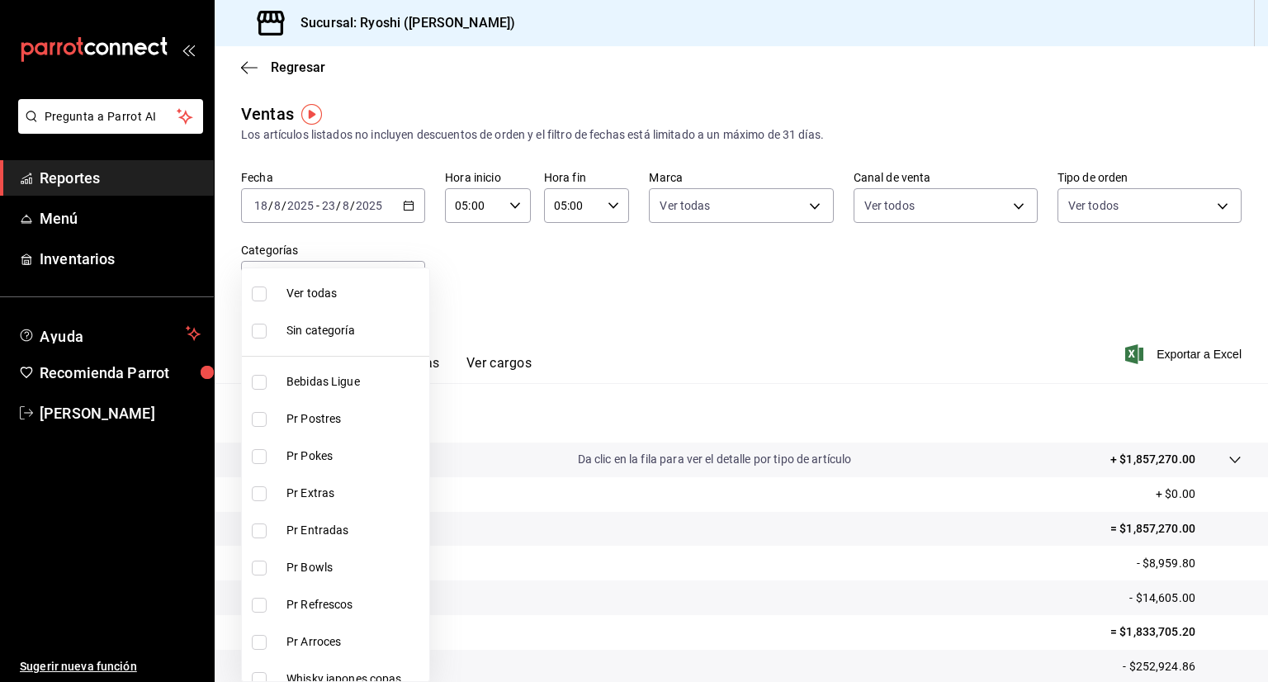
checkbox input "true"
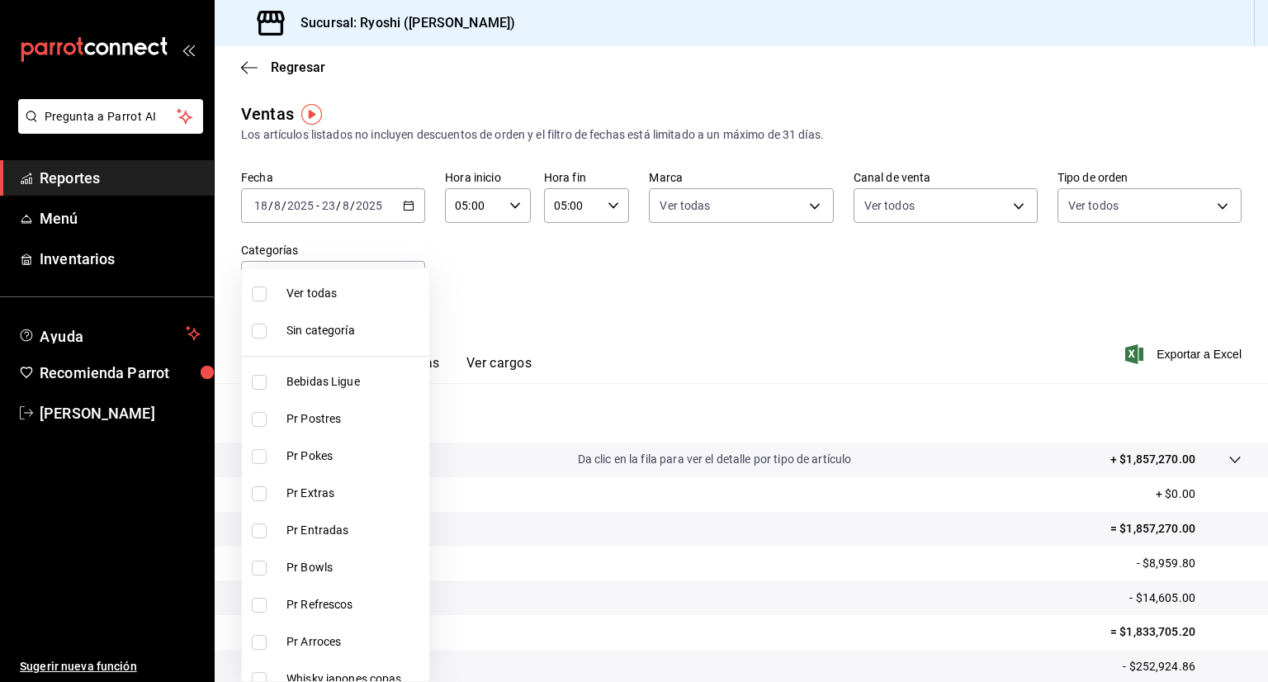
checkbox input "true"
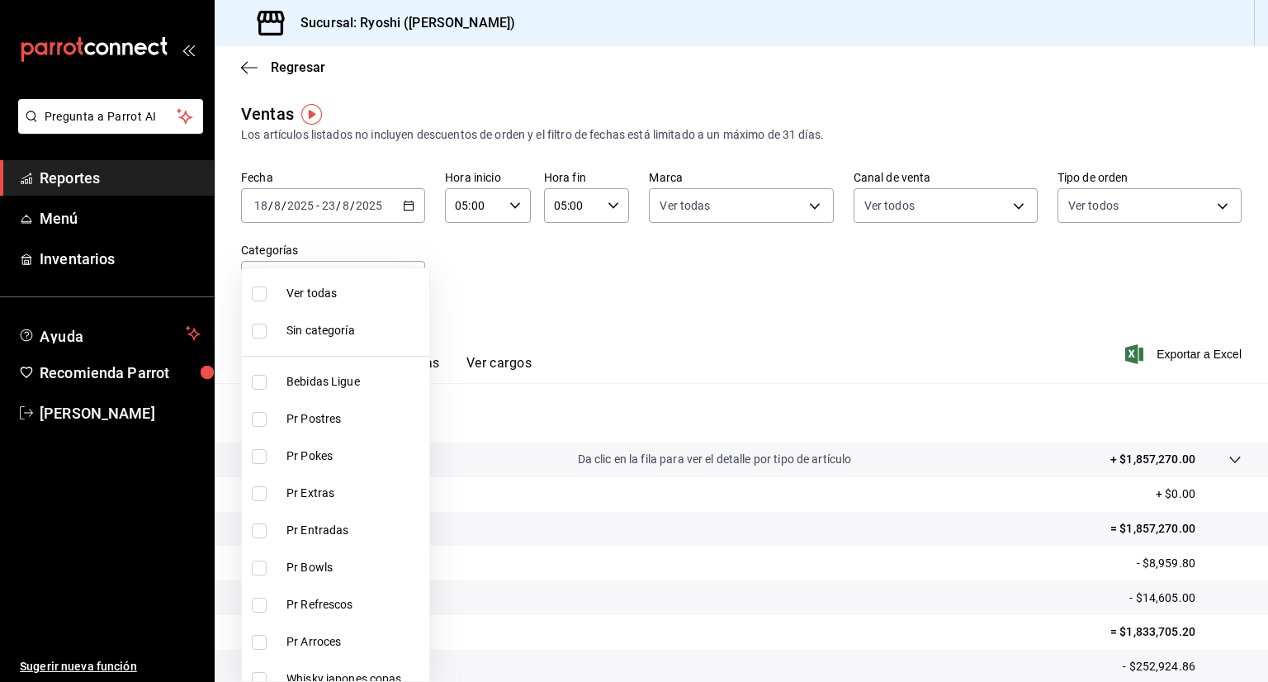
checkbox input "true"
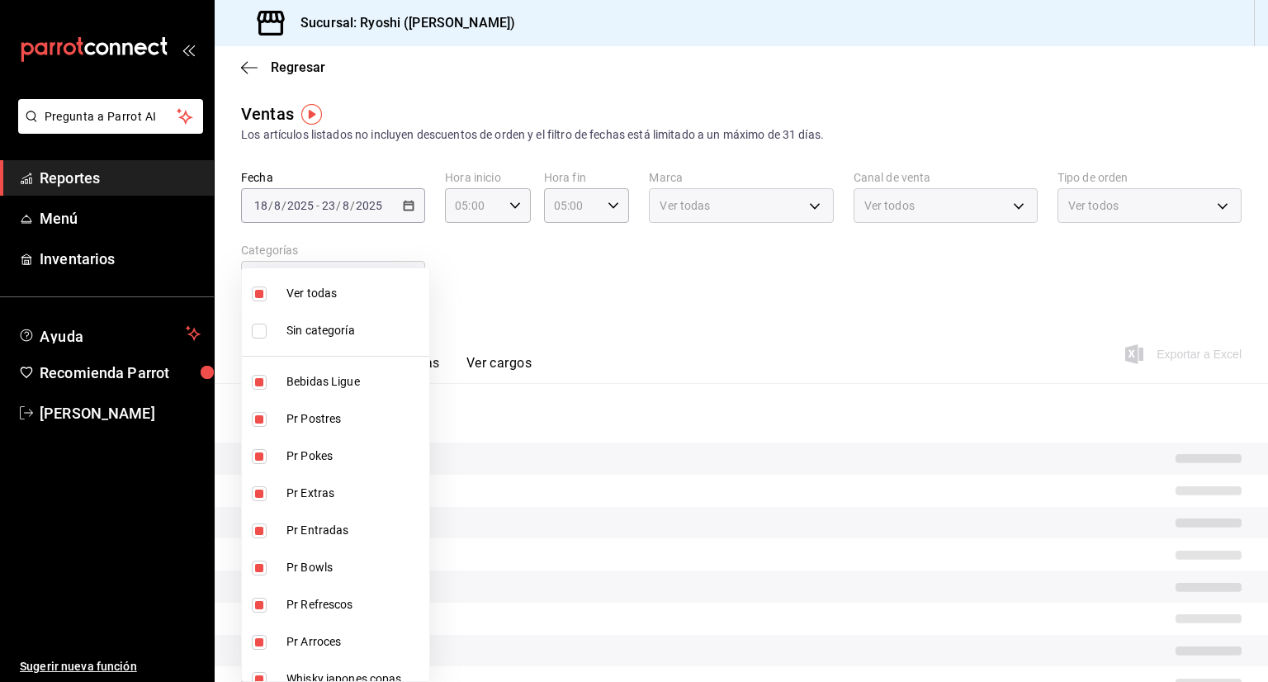
click at [476, 266] on div at bounding box center [634, 341] width 1268 height 682
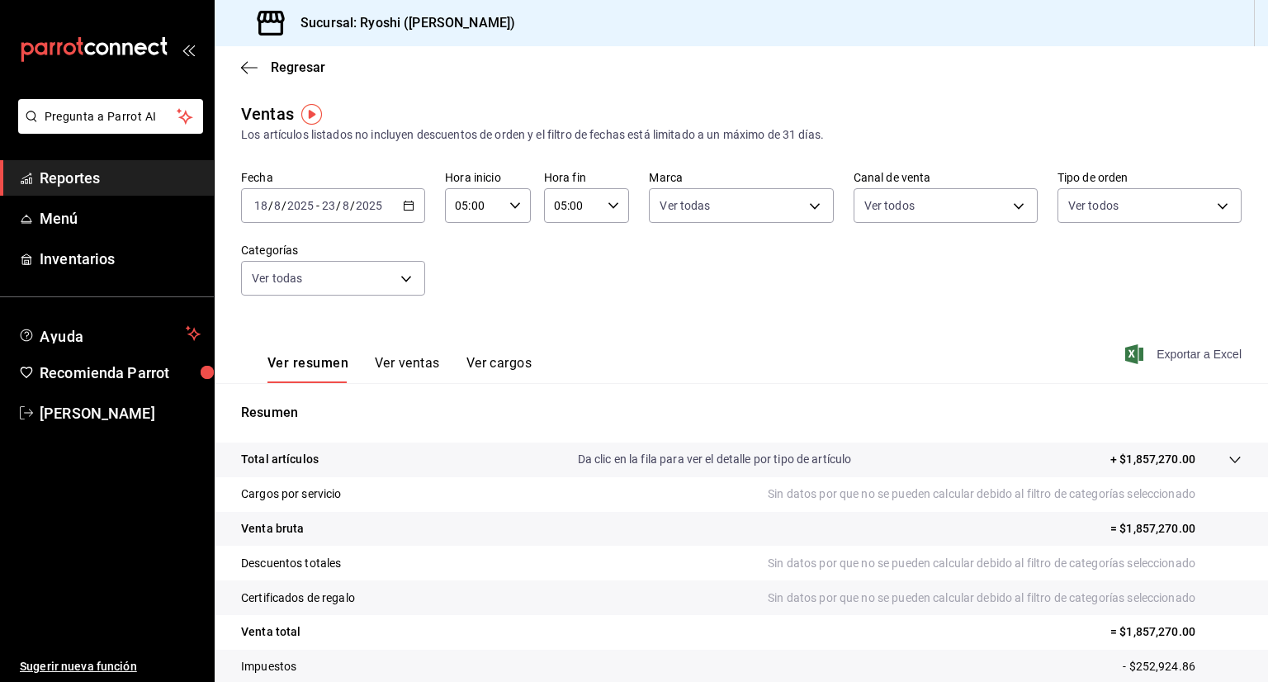
click at [1195, 357] on span "Exportar a Excel" at bounding box center [1184, 354] width 113 height 20
